Goal: Download file/media

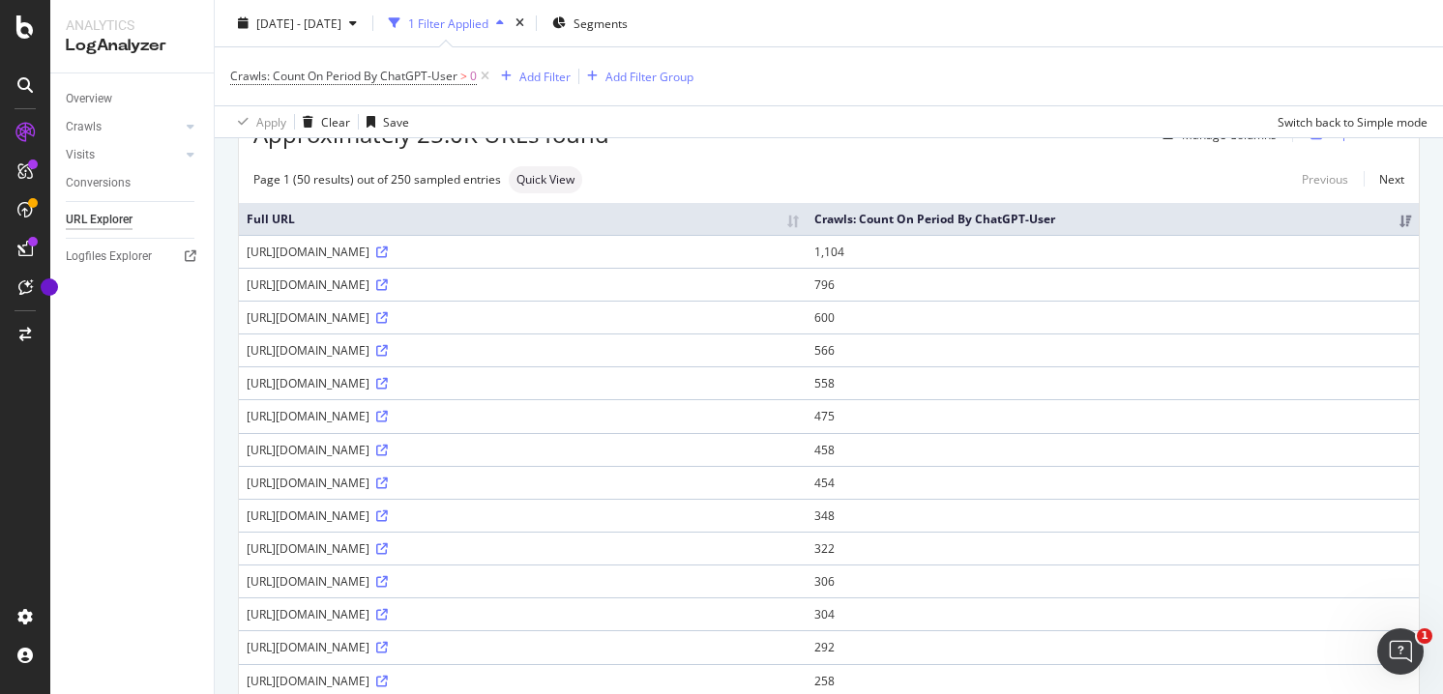
scroll to position [20, 0]
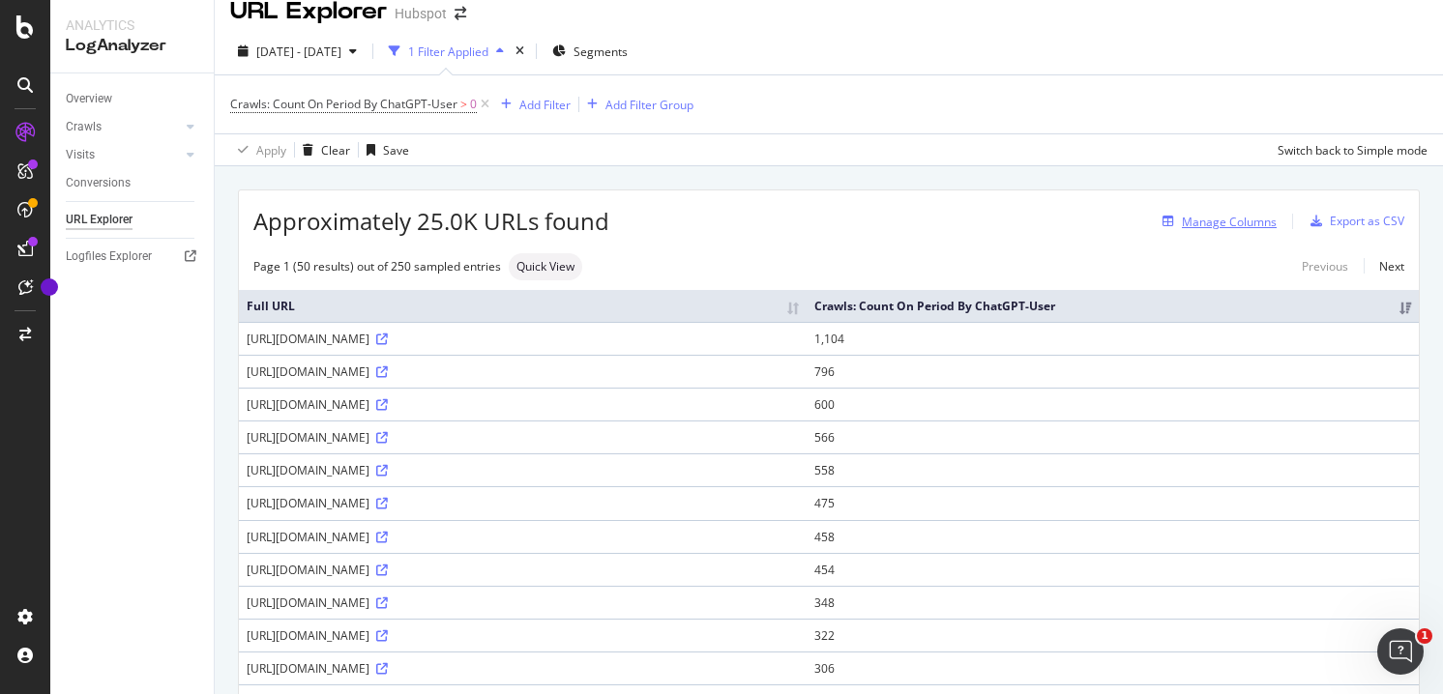
click at [1253, 228] on div "Manage Columns" at bounding box center [1229, 222] width 95 height 16
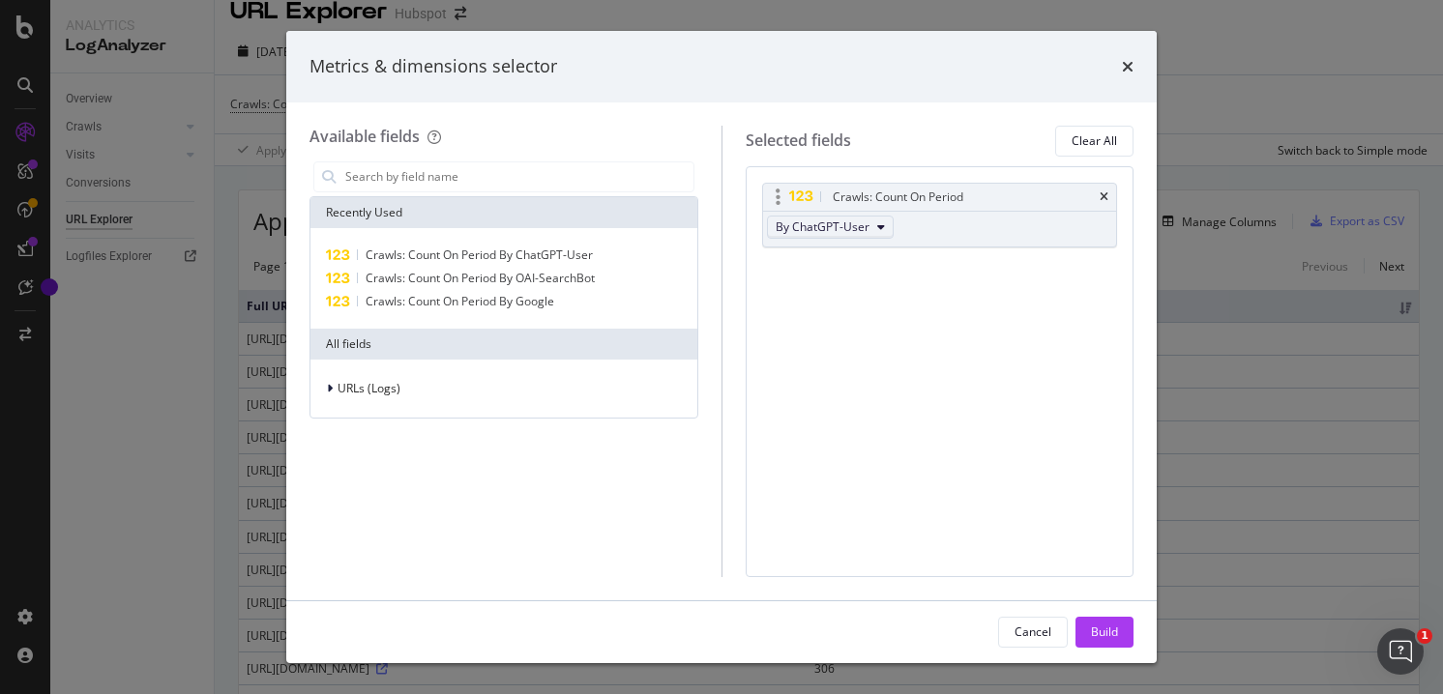
click at [877, 221] on icon "modal" at bounding box center [881, 227] width 8 height 12
click at [866, 329] on span "By OAI-SearchBot" at bounding box center [859, 326] width 153 height 17
click at [1114, 626] on div "Build" at bounding box center [1104, 632] width 27 height 16
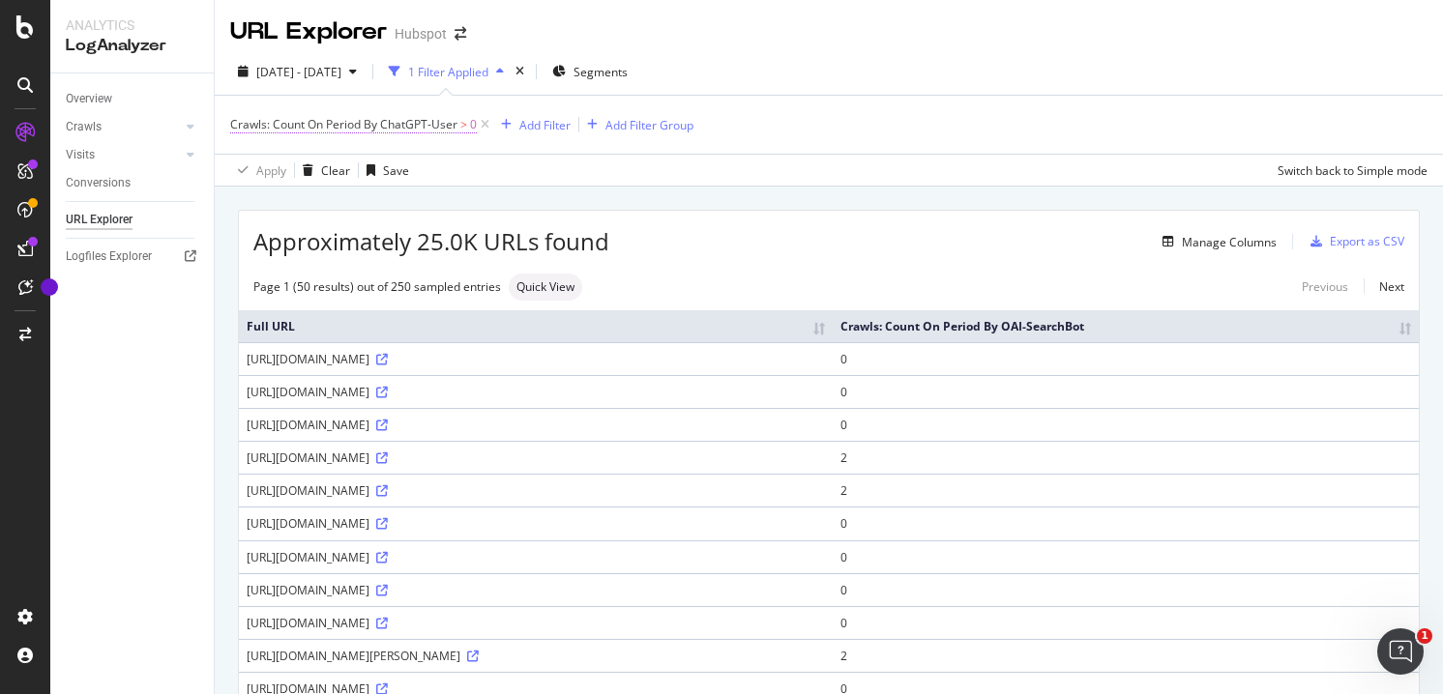
click at [404, 124] on span "Crawls: Count On Period By ChatGPT-User" at bounding box center [343, 124] width 227 height 16
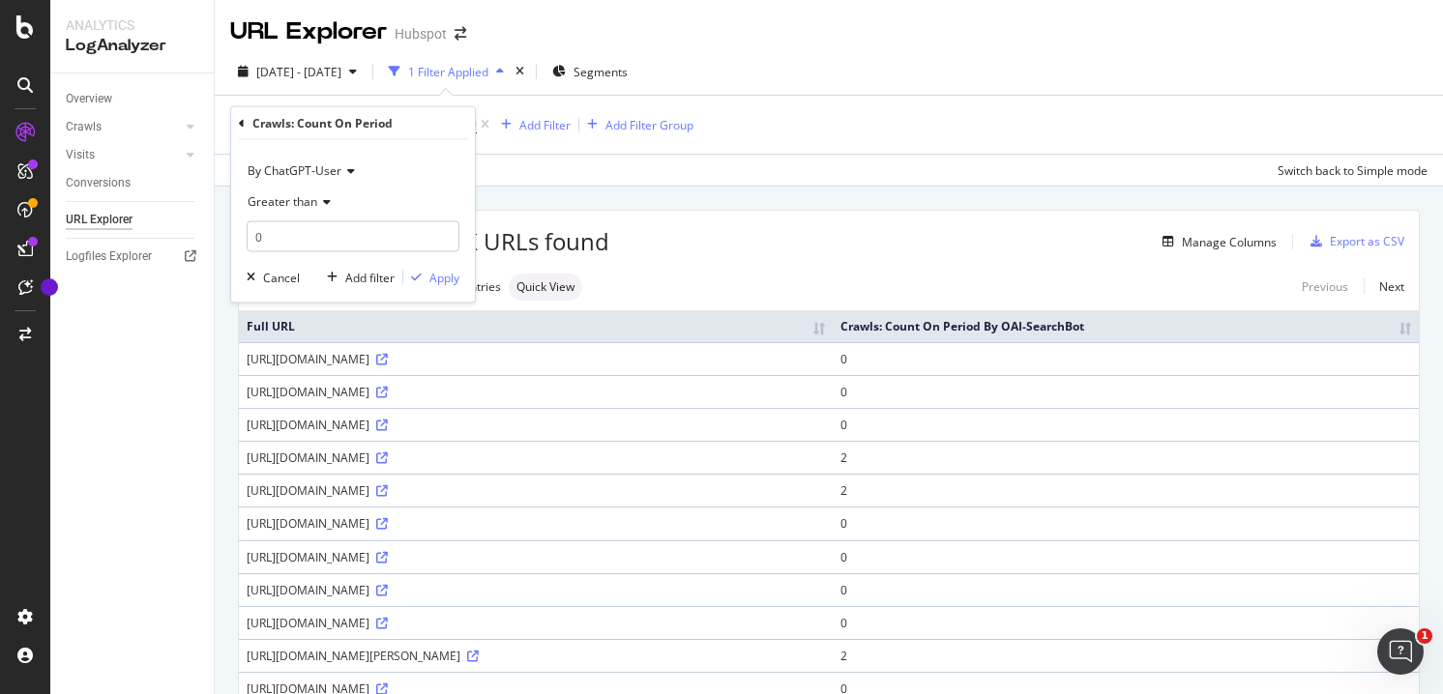
click at [327, 170] on span "By ChatGPT-User" at bounding box center [295, 170] width 94 height 16
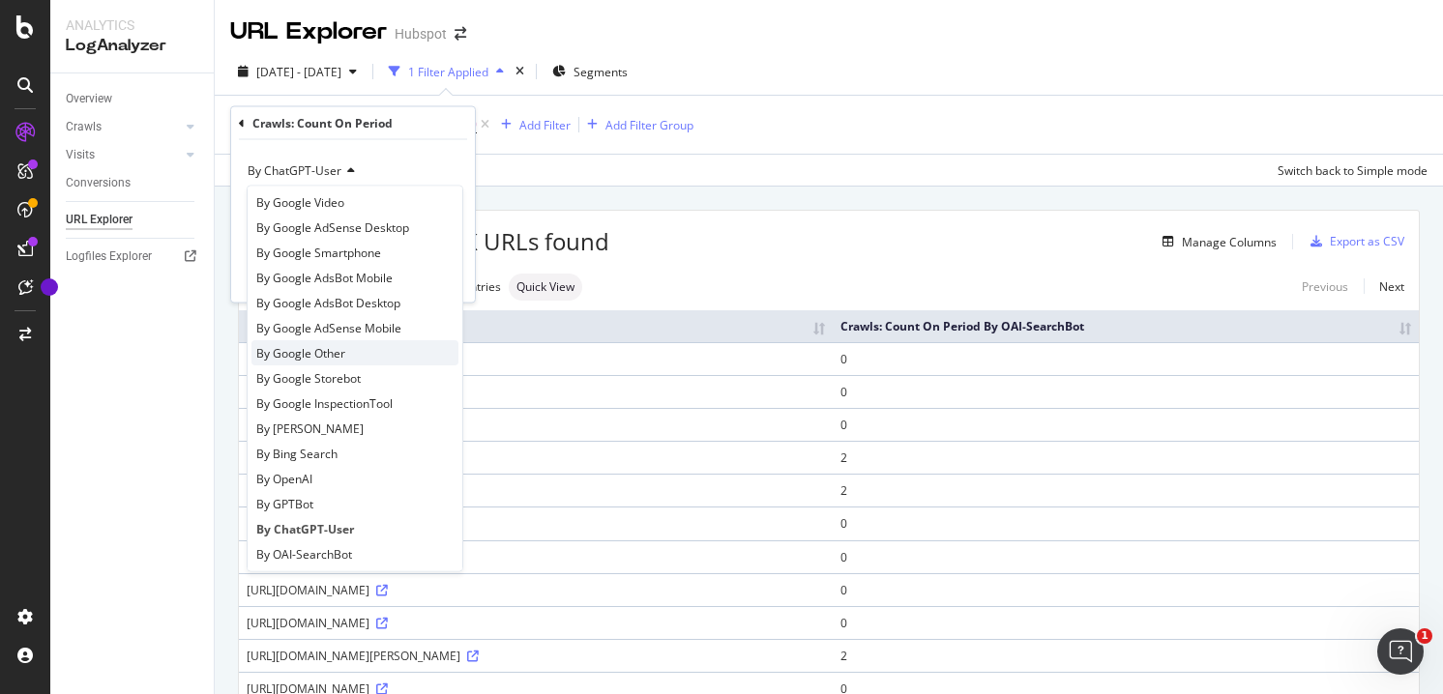
scroll to position [108, 0]
click at [343, 527] on span "By OAI-SearchBot" at bounding box center [304, 529] width 96 height 16
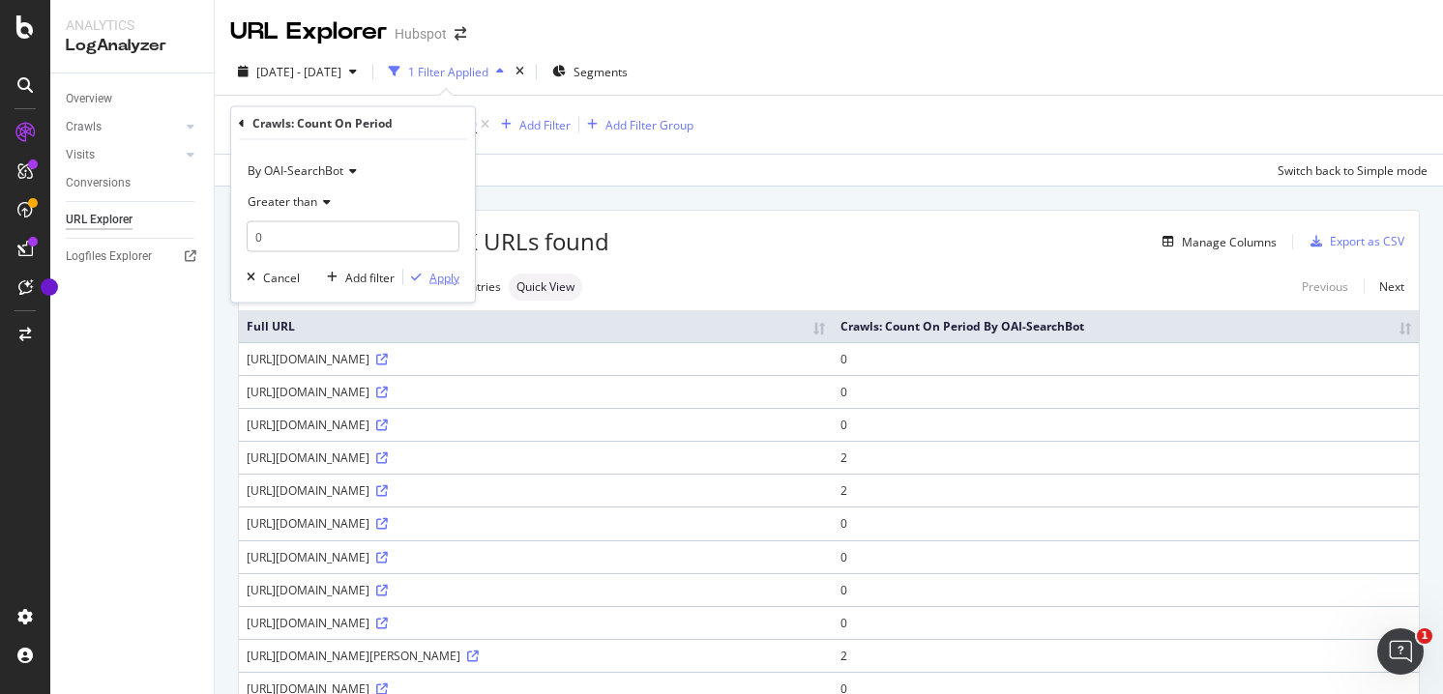
click at [442, 270] on div "Apply" at bounding box center [444, 277] width 30 height 16
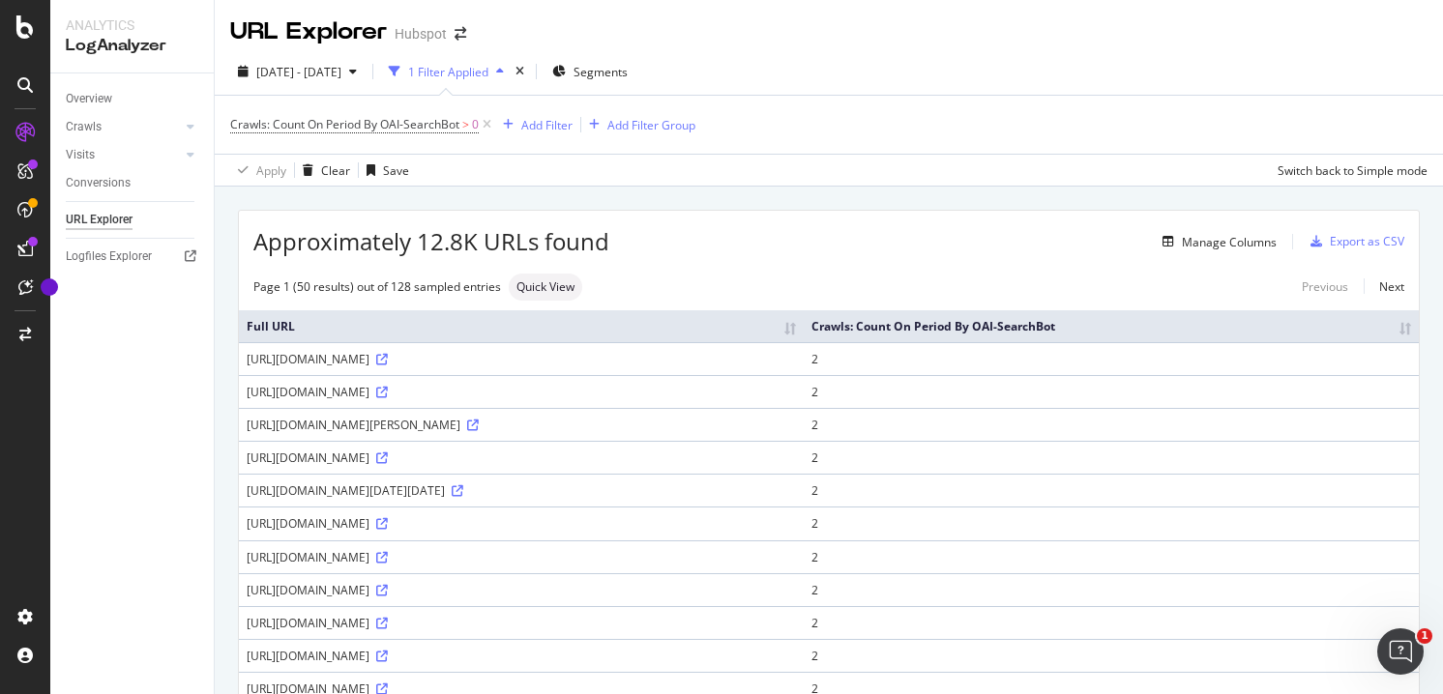
click at [1310, 342] on th "Crawls: Count On Period By OAI-SearchBot" at bounding box center [1111, 326] width 615 height 32
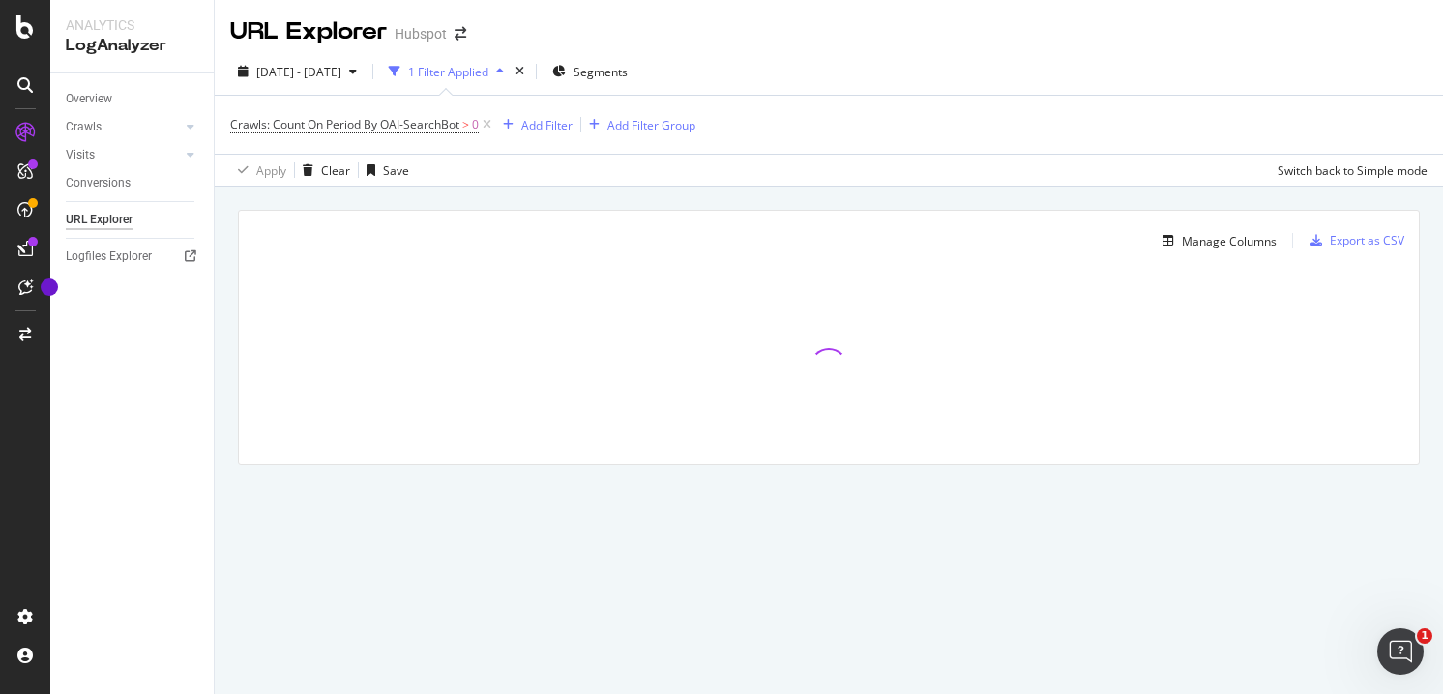
click at [1362, 247] on div "Export as CSV" at bounding box center [1367, 240] width 74 height 16
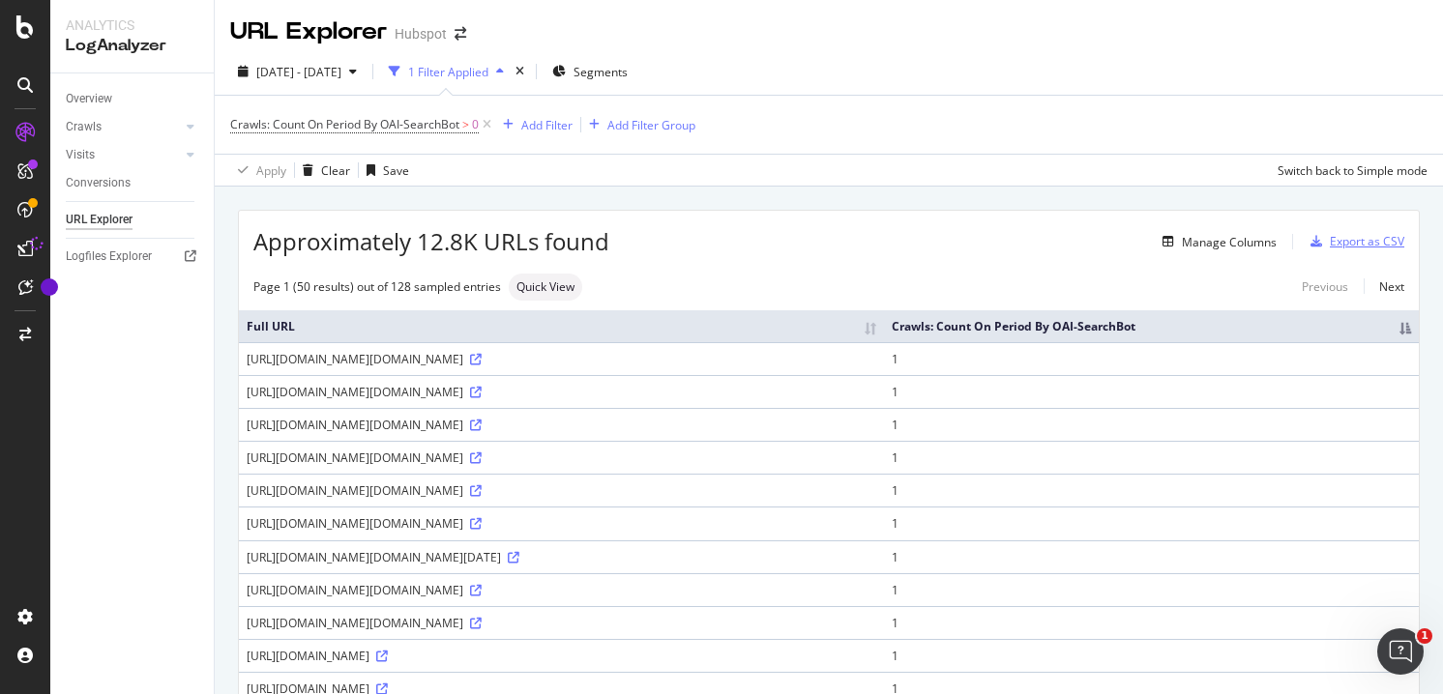
click at [1351, 243] on div "Export as CSV" at bounding box center [1367, 241] width 74 height 16
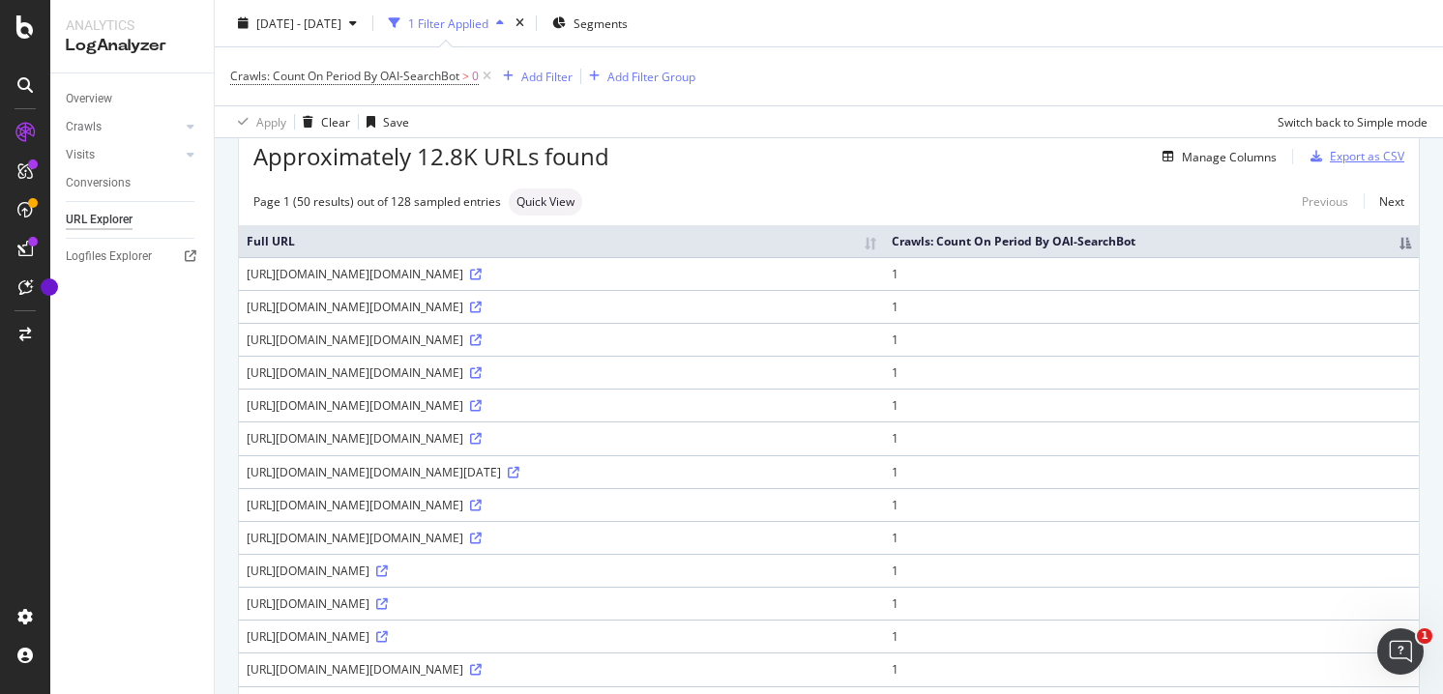
scroll to position [23, 0]
